Goal: Check status

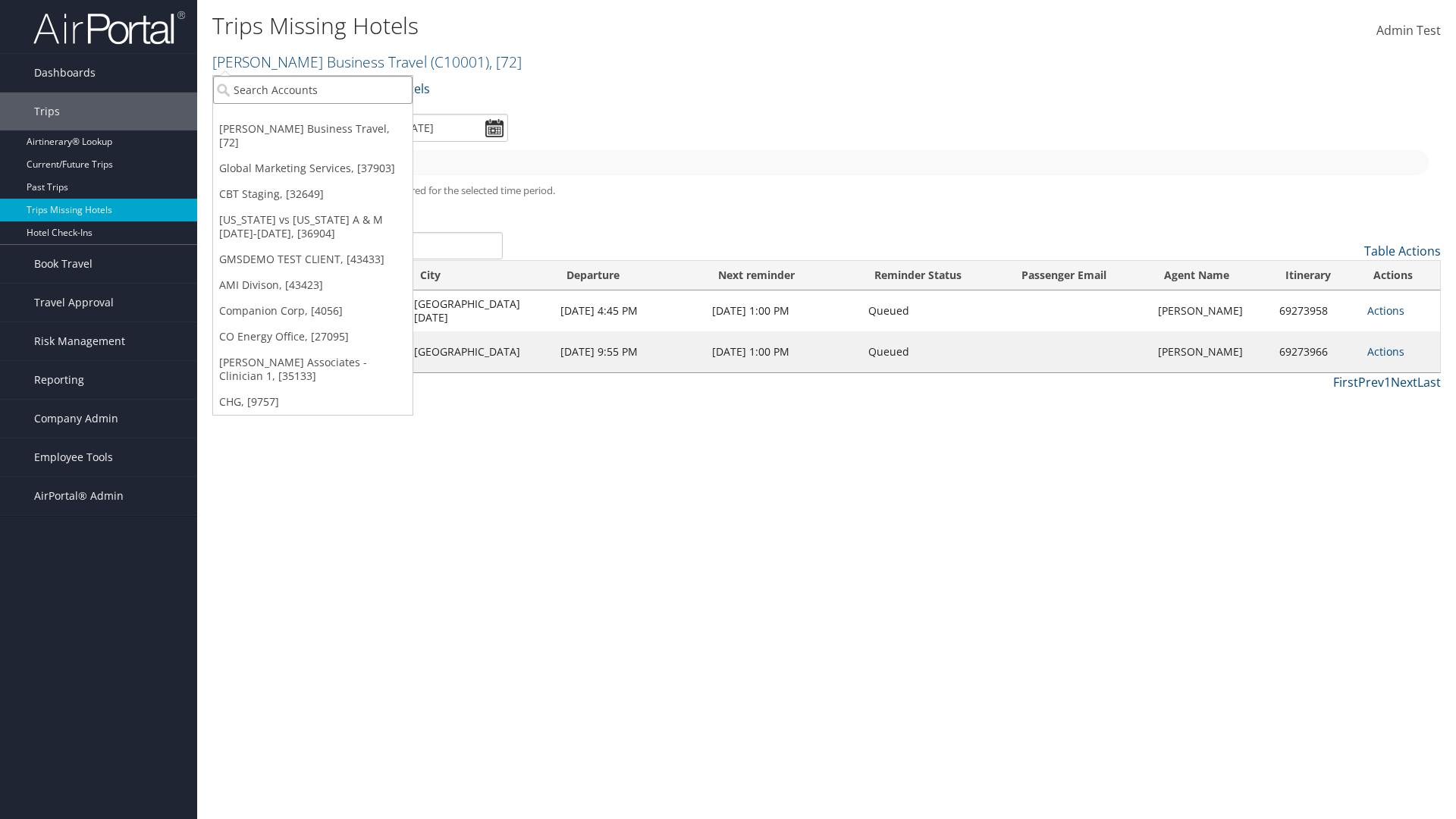
click at [312, 89] on input "search" at bounding box center [312, 90] width 199 height 28
type input "[PERSON_NAME] Business Travel"
click at [333, 131] on div "Account" at bounding box center [334, 130] width 259 height 14
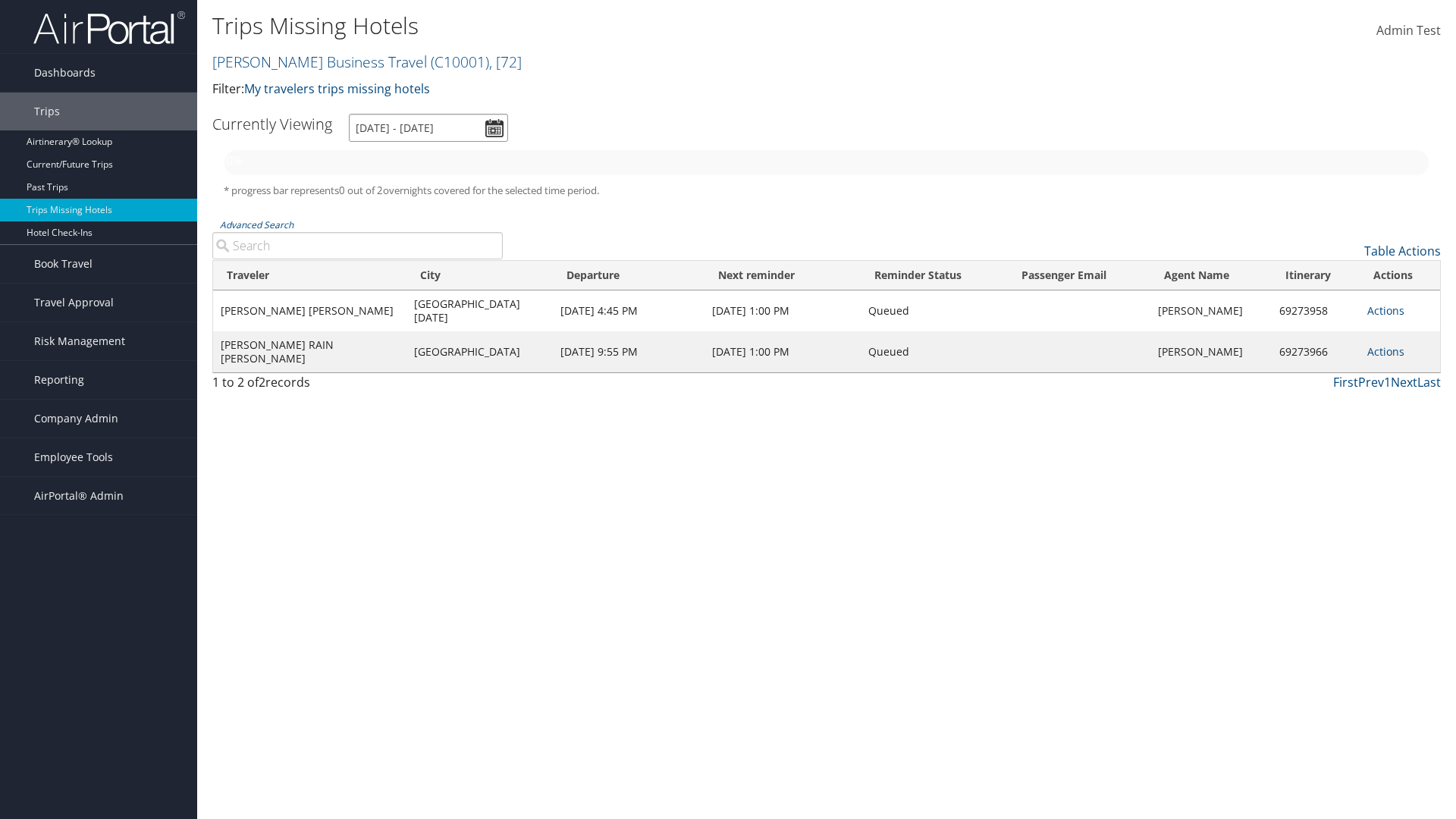
click at [429, 128] on input "[DATE] - [DATE]" at bounding box center [428, 128] width 159 height 28
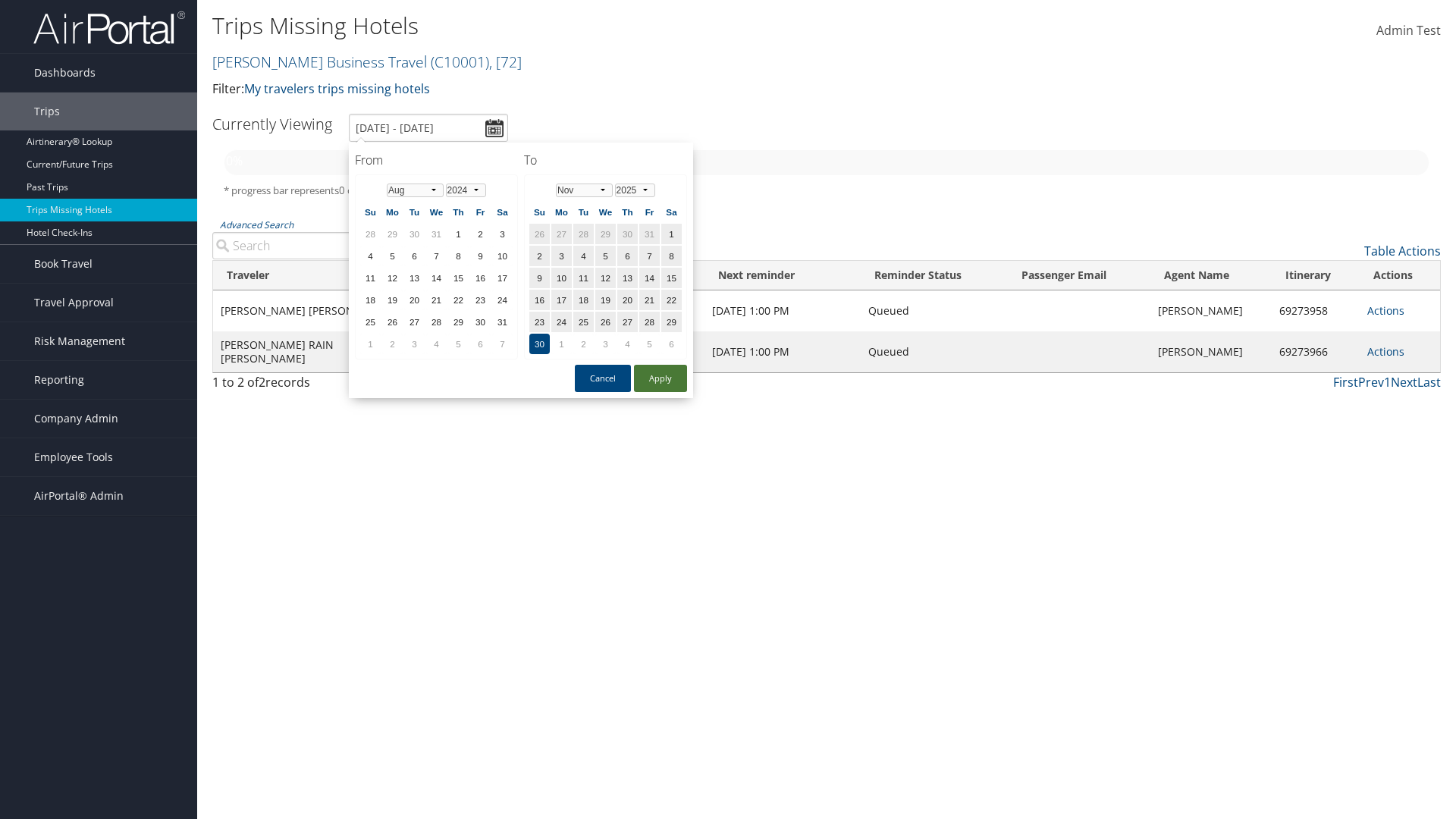
click at [392, 233] on td "29" at bounding box center [392, 234] width 20 height 20
click at [660, 378] on button "Apply" at bounding box center [660, 378] width 53 height 28
type input "[DATE] - [DATE]"
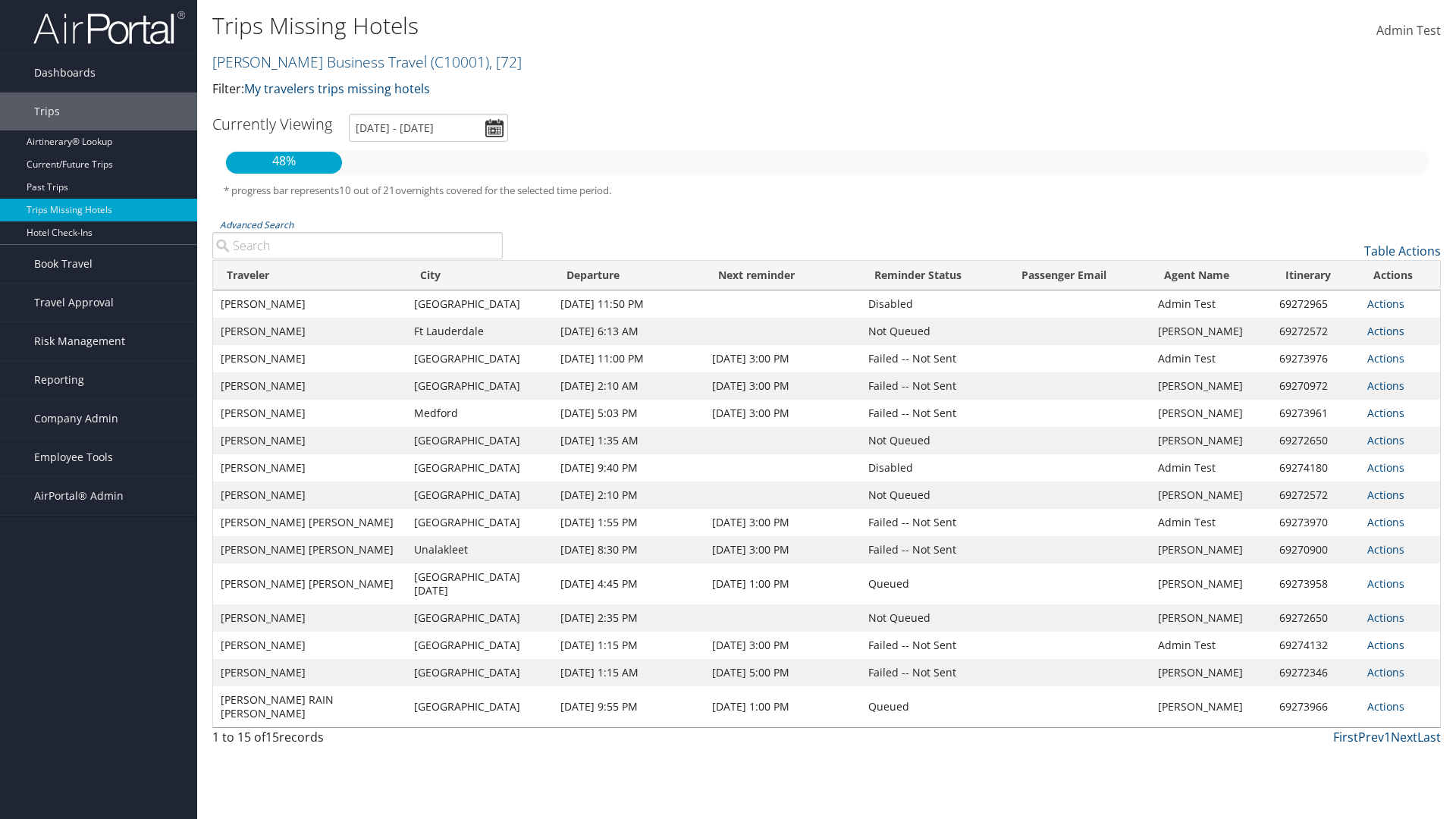
click at [1384, 303] on link "Actions" at bounding box center [1386, 304] width 37 height 15
click at [0, 0] on link "View Itinerary" at bounding box center [0, 0] width 0 height 0
